Goal: Information Seeking & Learning: Find specific fact

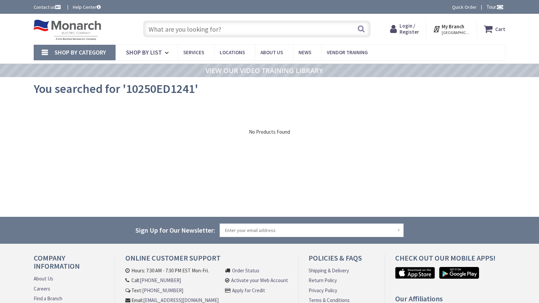
type input "Cash Rd, [GEOGRAPHIC_DATA], [GEOGRAPHIC_DATA]"
